Goal: Task Accomplishment & Management: Manage account settings

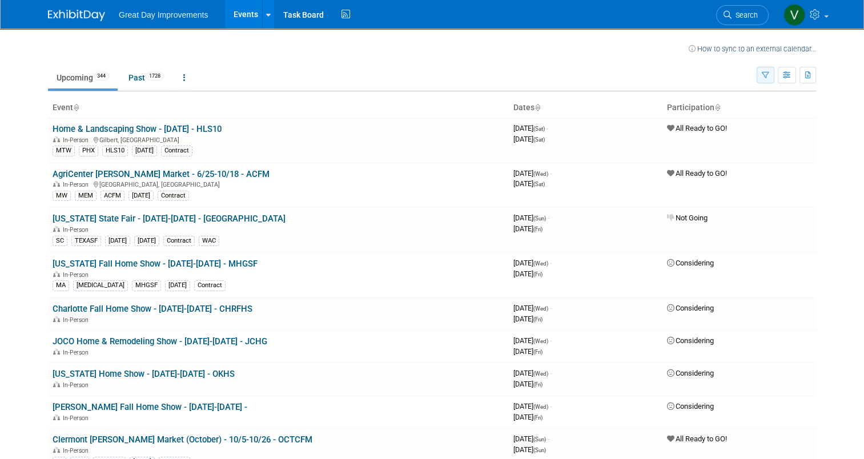
click at [774, 71] on button "button" at bounding box center [766, 75] width 18 height 17
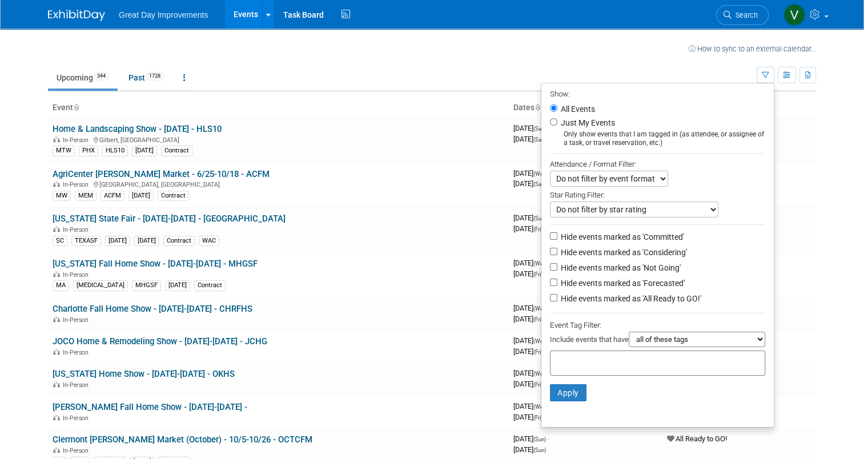
click at [677, 348] on div "Include events that have all of these tags any one of these tags only and exact…" at bounding box center [657, 341] width 215 height 19
click at [688, 342] on select "all of these tags any one of these tags only and exactly these specific tags" at bounding box center [697, 339] width 136 height 15
select select "any"
click at [634, 332] on select "all of these tags any one of these tags only and exactly these specific tags" at bounding box center [697, 339] width 136 height 15
click at [628, 359] on input "text" at bounding box center [600, 361] width 91 height 11
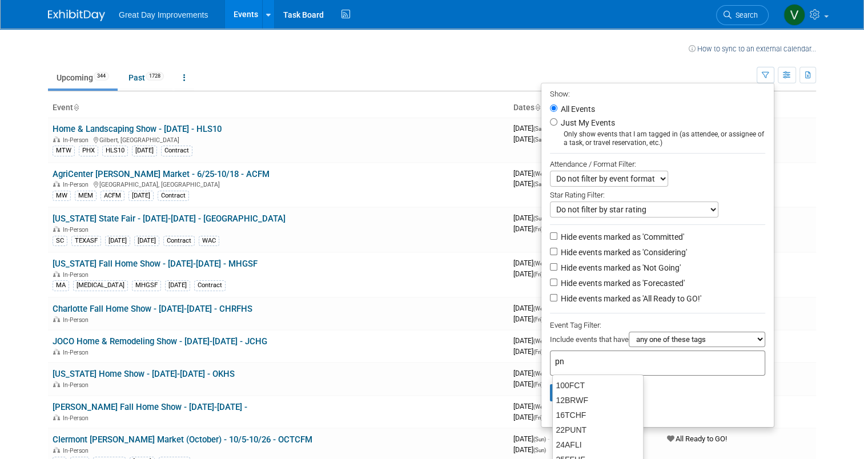
type input "pnw"
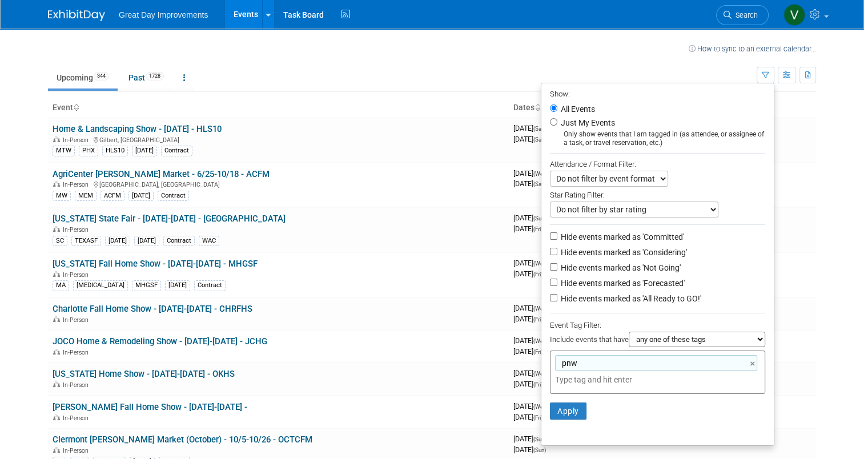
type input "pnw"
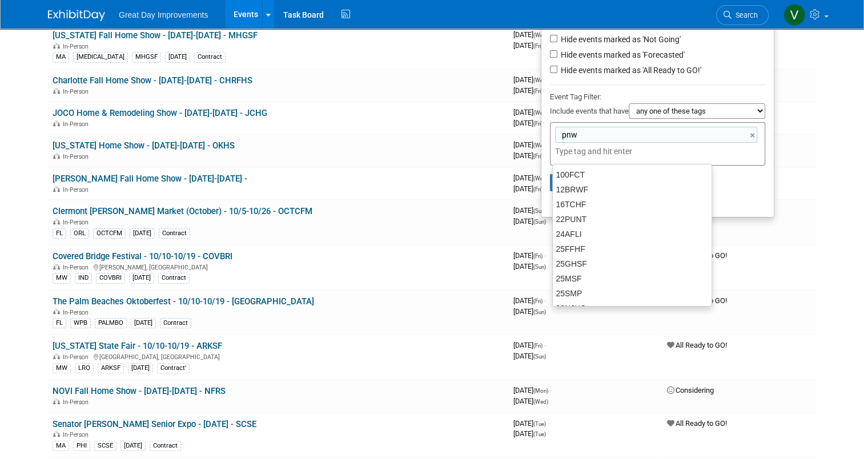
drag, startPoint x: 740, startPoint y: 171, endPoint x: 647, endPoint y: 178, distance: 93.3
click at [740, 172] on li "Apply Clear Filters" at bounding box center [657, 183] width 232 height 34
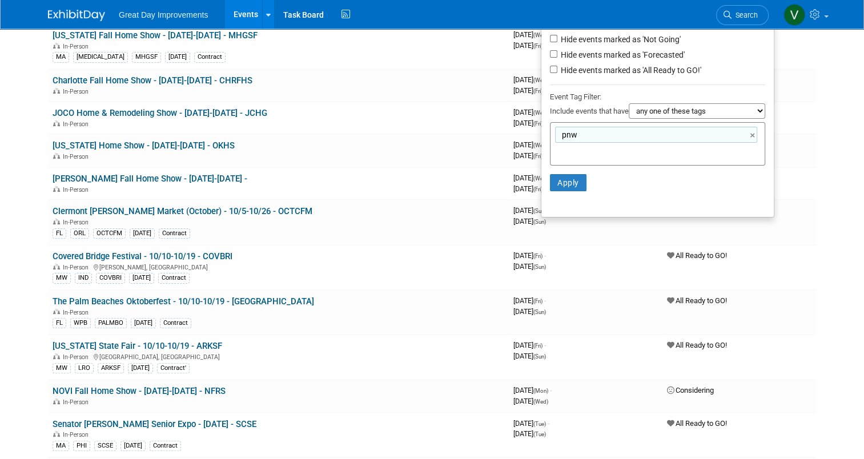
click at [546, 190] on li "Apply Clear Filters" at bounding box center [657, 183] width 232 height 34
click at [563, 184] on button "Apply" at bounding box center [568, 182] width 37 height 17
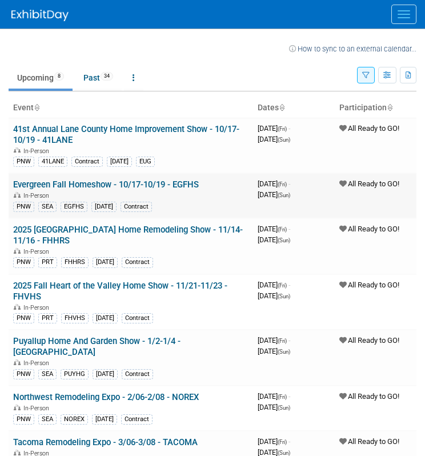
click at [185, 188] on link "Evergreen Fall Homeshow - 10/17-10/19 - EGFHS" at bounding box center [106, 184] width 186 height 10
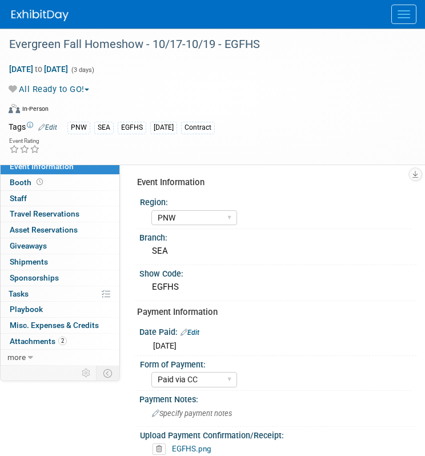
select select "PNW"
select select "Paid via CC"
